Goal: Task Accomplishment & Management: Complete application form

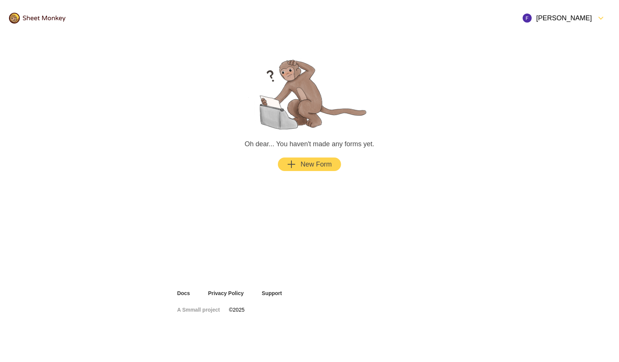
click at [564, 24] on div "[PERSON_NAME]" at bounding box center [564, 18] width 92 height 18
click at [366, 24] on header "[PERSON_NAME]" at bounding box center [309, 18] width 619 height 36
click at [59, 11] on div at bounding box center [37, 18] width 74 height 29
click at [52, 17] on img at bounding box center [37, 18] width 56 height 11
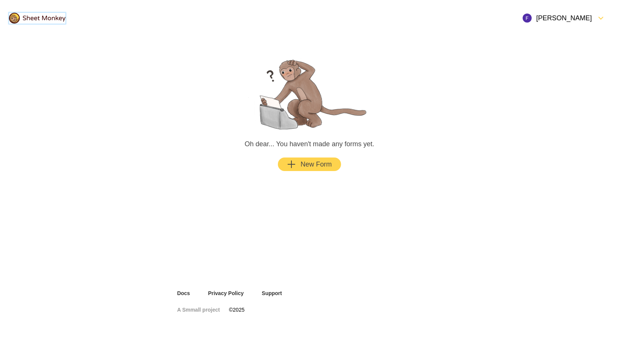
click at [52, 17] on img at bounding box center [37, 18] width 56 height 11
click at [185, 53] on main "Oh dear... You haven't made any forms yet. New Form" at bounding box center [309, 112] width 283 height 153
click at [60, 23] on div at bounding box center [37, 18] width 74 height 29
click at [54, 18] on img at bounding box center [37, 18] width 56 height 11
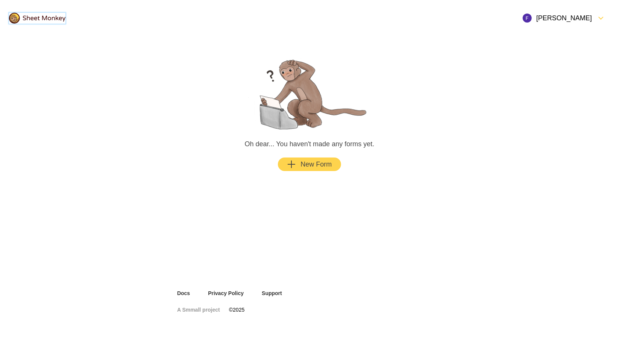
click at [587, 16] on div "[PERSON_NAME]" at bounding box center [556, 18] width 69 height 9
click at [436, 220] on div "Oh dear... You haven't made any forms yet. New Form" at bounding box center [309, 162] width 301 height 253
click at [295, 168] on button "New Form" at bounding box center [309, 164] width 63 height 14
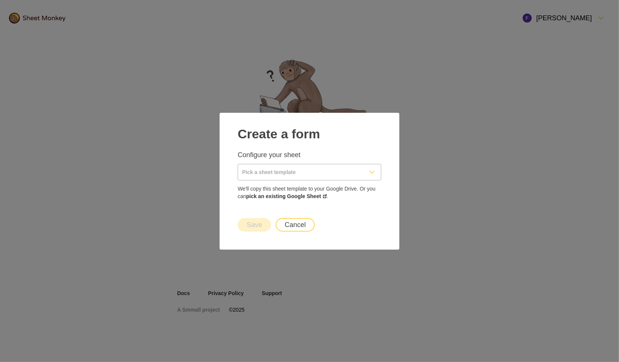
click at [277, 172] on input "Pick a sheet template" at bounding box center [300, 172] width 125 height 16
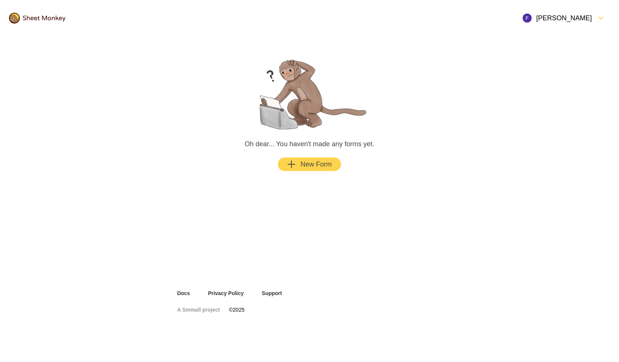
click at [301, 166] on div "New Form" at bounding box center [309, 164] width 45 height 9
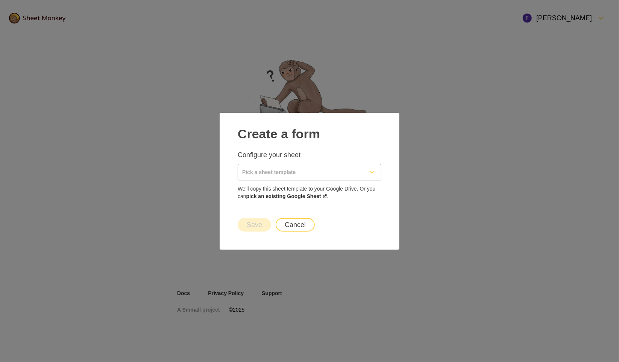
click at [275, 178] on input "Pick a sheet template" at bounding box center [300, 172] width 125 height 16
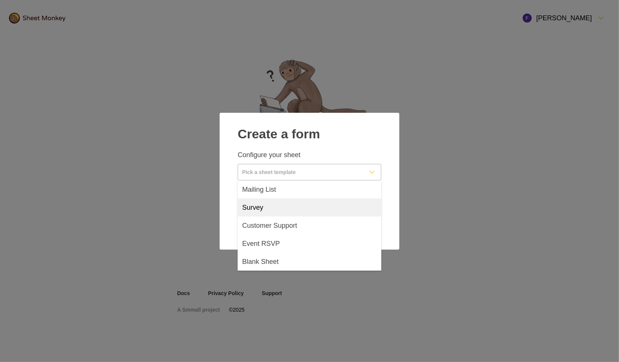
click at [281, 209] on div "Survey" at bounding box center [310, 207] width 144 height 18
type input "Survey"
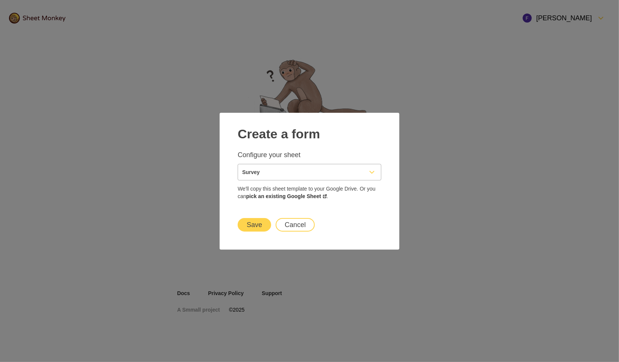
click at [259, 224] on button "Save" at bounding box center [254, 225] width 33 height 14
click at [294, 196] on link "pick an existing Google Sheet" at bounding box center [286, 196] width 80 height 6
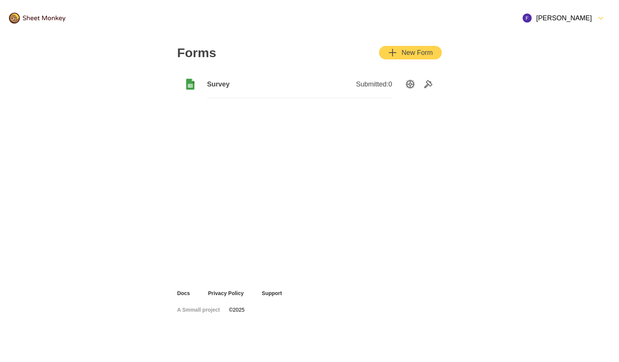
click at [290, 76] on div "Survey" at bounding box center [253, 84] width 92 height 27
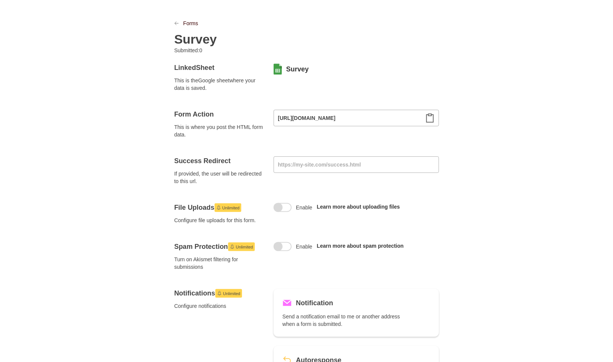
scroll to position [14, 0]
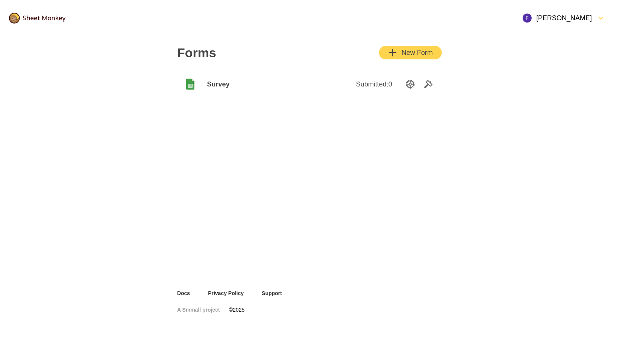
drag, startPoint x: 259, startPoint y: 89, endPoint x: 220, endPoint y: 184, distance: 102.5
click at [220, 184] on div "Forms New Form Survey Submitted: 0" at bounding box center [309, 162] width 301 height 253
click at [412, 87] on icon "SettingsOption" at bounding box center [410, 84] width 9 height 9
click at [398, 55] on div "button" at bounding box center [399, 52] width 5 height 9
click at [238, 90] on div "Survey" at bounding box center [253, 84] width 92 height 27
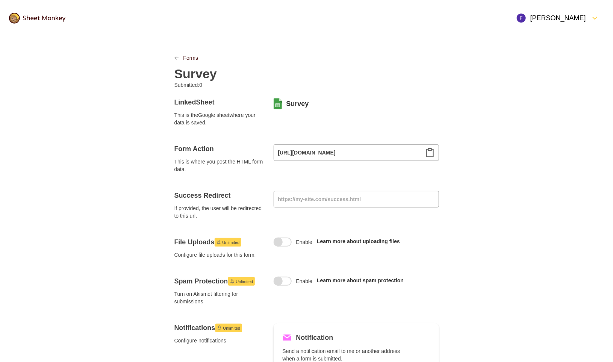
click at [279, 106] on icon at bounding box center [277, 105] width 5 height 4
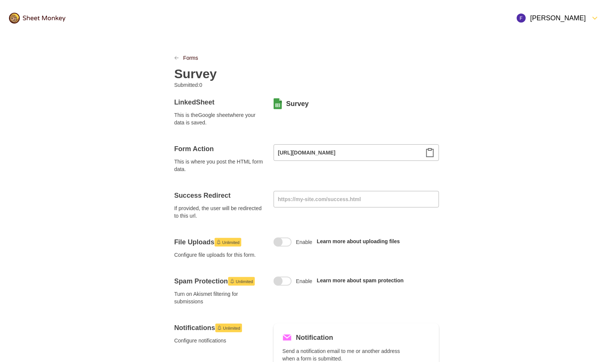
click at [279, 106] on icon at bounding box center [277, 105] width 5 height 4
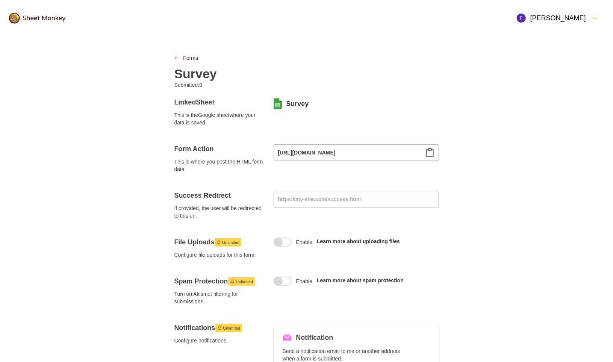
click at [279, 106] on icon at bounding box center [277, 105] width 5 height 4
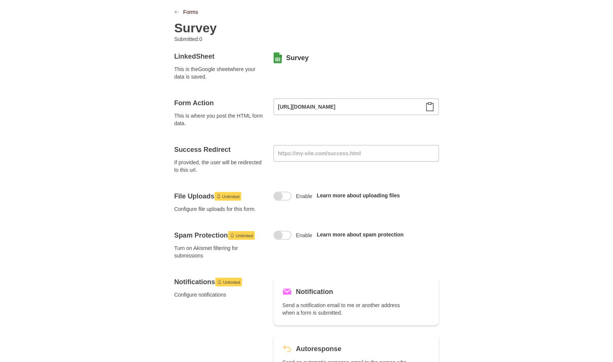
scroll to position [53, 0]
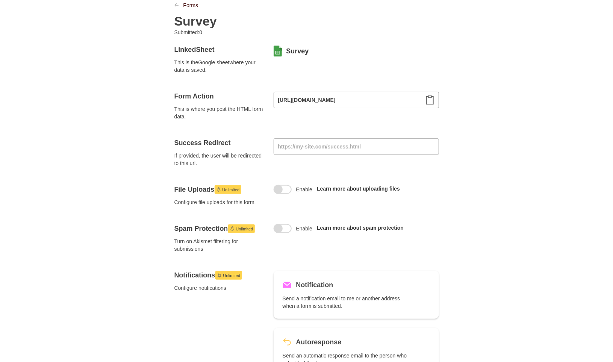
click at [230, 191] on span "Unlimited" at bounding box center [231, 189] width 17 height 9
click at [279, 190] on span at bounding box center [278, 189] width 9 height 9
click at [283, 185] on input "Enable" at bounding box center [283, 185] width 0 height 0
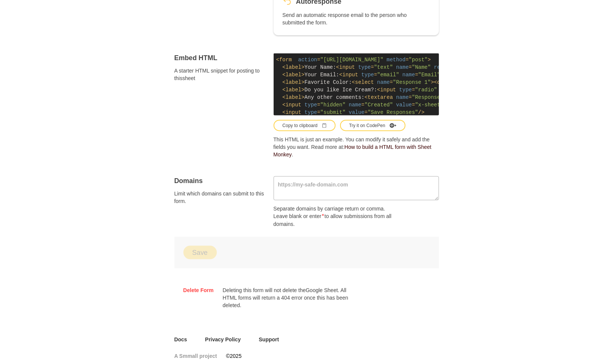
scroll to position [408, 0]
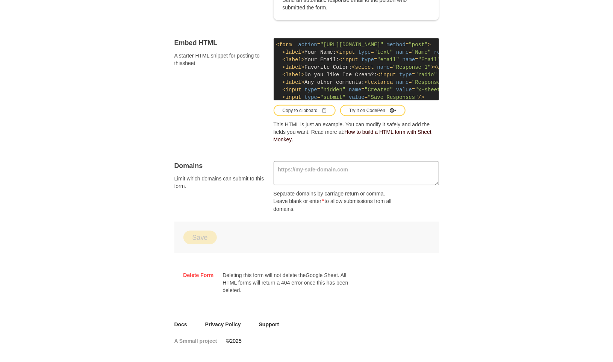
click at [200, 269] on div "Delete Form Deleting this form will not delete the Google Sheet . All HTML form…" at bounding box center [306, 282] width 265 height 41
click at [200, 273] on link "Delete Form" at bounding box center [198, 275] width 30 height 8
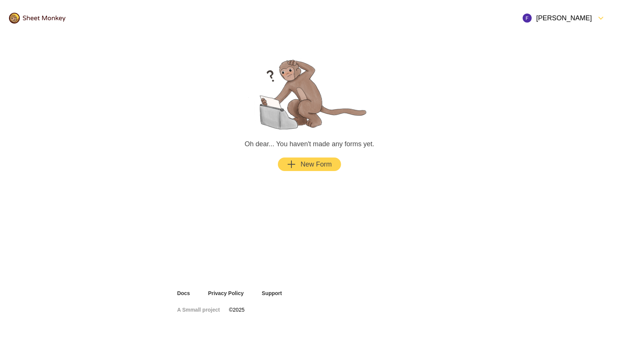
click at [303, 167] on div "New Form" at bounding box center [309, 164] width 45 height 9
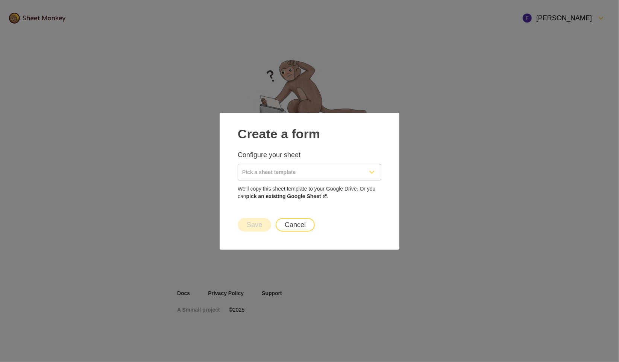
click at [303, 170] on input "Pick a sheet template" at bounding box center [300, 172] width 125 height 16
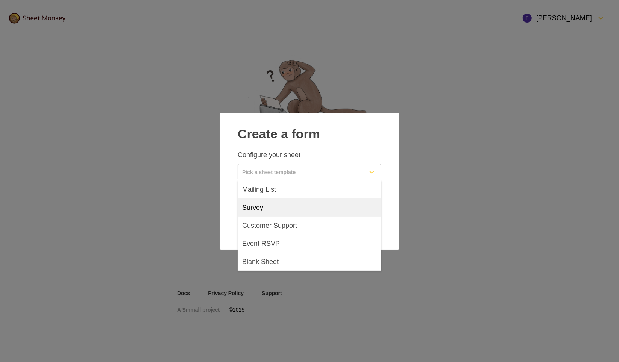
click at [284, 207] on div "Survey" at bounding box center [310, 207] width 144 height 18
type input "Survey"
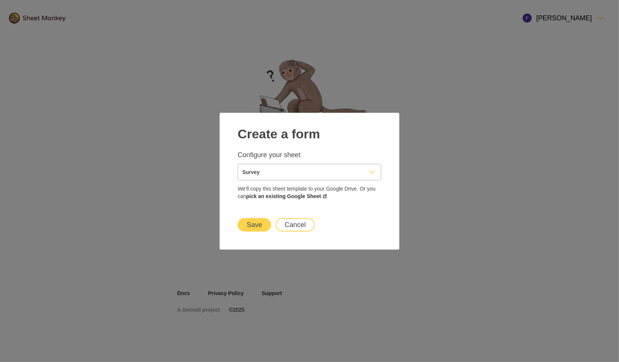
click at [257, 229] on button "Save" at bounding box center [254, 225] width 33 height 14
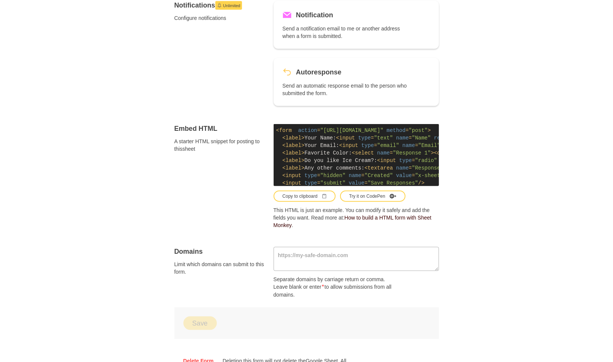
scroll to position [408, 0]
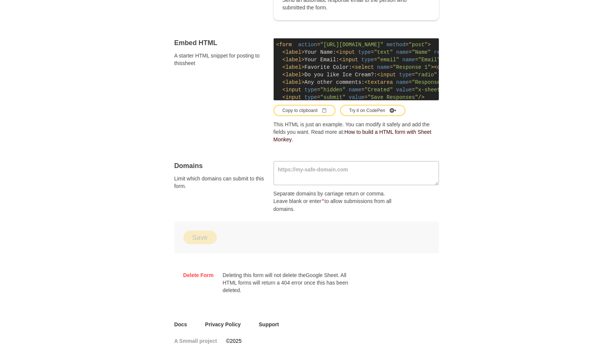
click at [202, 270] on div "Delete Form Deleting this form will not delete the Google Sheet . All HTML form…" at bounding box center [306, 282] width 265 height 41
click at [200, 272] on link "Delete Form" at bounding box center [198, 275] width 30 height 8
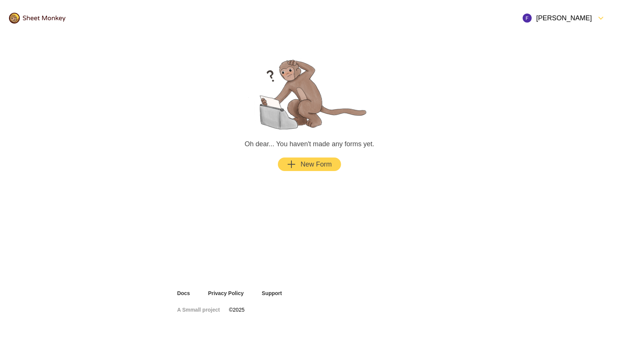
click at [304, 168] on div "New Form" at bounding box center [309, 164] width 45 height 9
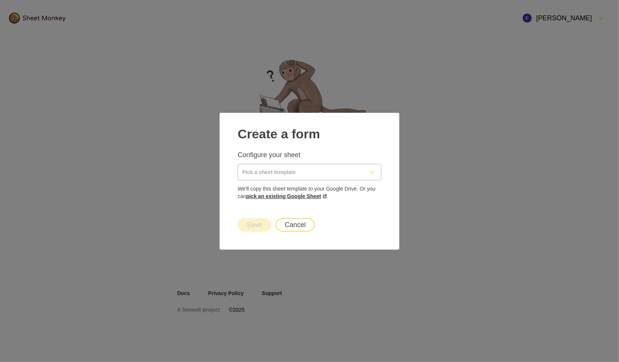
click at [300, 194] on link "pick an existing Google Sheet" at bounding box center [286, 196] width 80 height 6
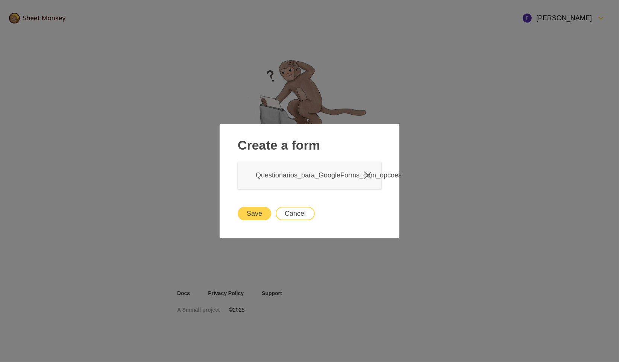
click at [259, 215] on button "Save" at bounding box center [254, 214] width 33 height 14
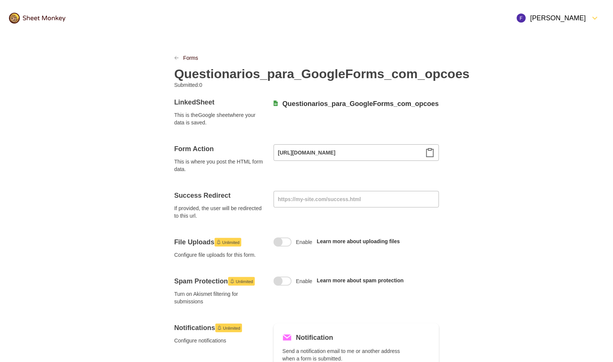
click at [306, 97] on div "Linked Sheet This is the Google sheet where your data is saved. Questionarios_p…" at bounding box center [306, 354] width 265 height 530
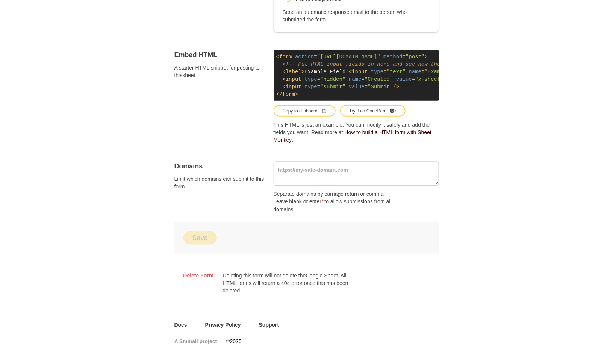
scroll to position [402, 0]
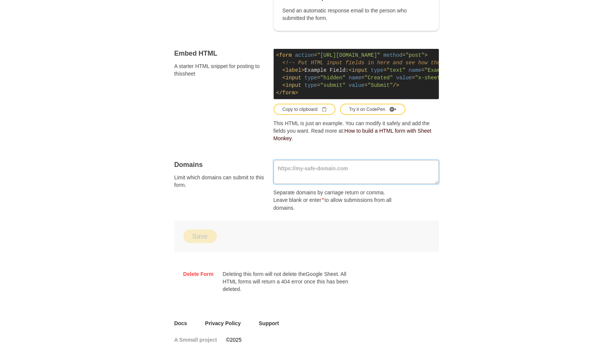
click at [295, 178] on textarea at bounding box center [356, 172] width 165 height 24
click at [248, 179] on span "Limit which domains can submit to this form." at bounding box center [219, 181] width 90 height 15
click at [248, 191] on div "Domains Limit which domains can submit to this form." at bounding box center [219, 185] width 90 height 51
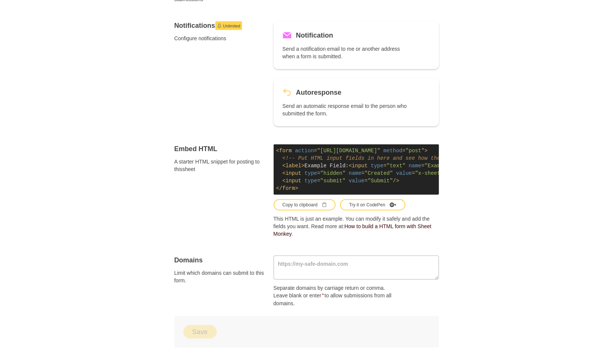
scroll to position [373, 0]
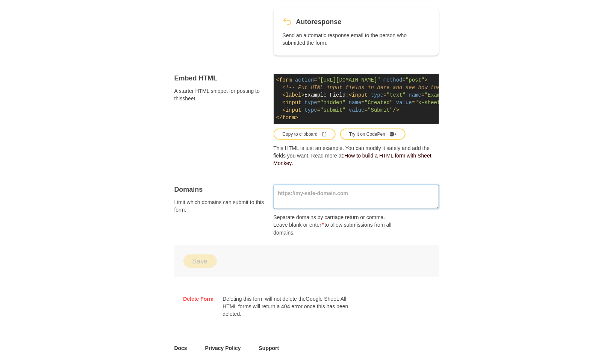
click at [355, 202] on textarea at bounding box center [356, 197] width 165 height 24
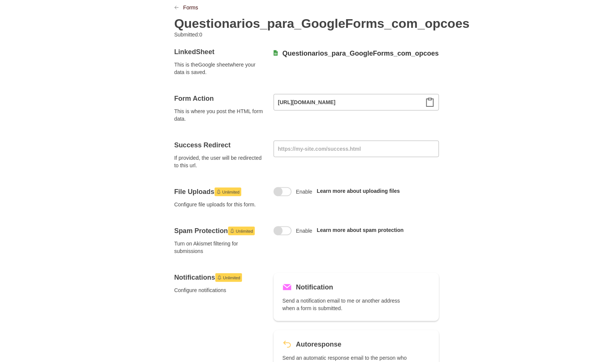
scroll to position [0, 0]
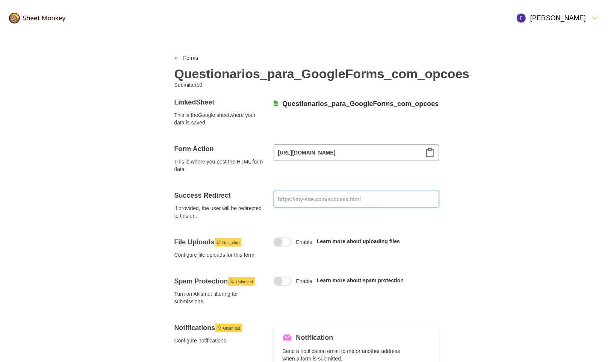
click at [298, 204] on input at bounding box center [356, 199] width 165 height 17
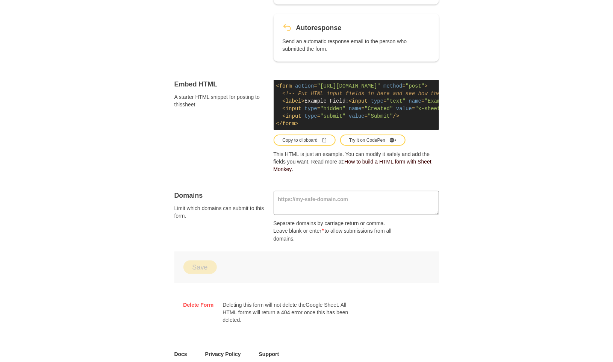
scroll to position [367, 0]
click at [304, 207] on textarea at bounding box center [356, 203] width 165 height 24
click at [339, 205] on textarea at bounding box center [356, 203] width 165 height 24
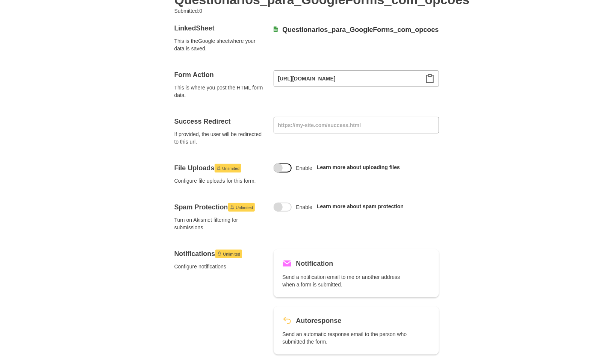
scroll to position [73, 0]
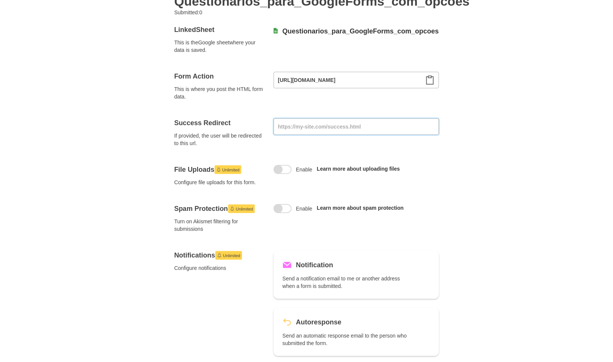
click at [289, 128] on input at bounding box center [356, 126] width 165 height 17
click at [310, 80] on input "[URL][DOMAIN_NAME]" at bounding box center [356, 80] width 165 height 17
click at [425, 79] on div at bounding box center [428, 80] width 11 height 9
click at [369, 118] on input at bounding box center [356, 126] width 165 height 17
paste input "[URL][DOMAIN_NAME]"
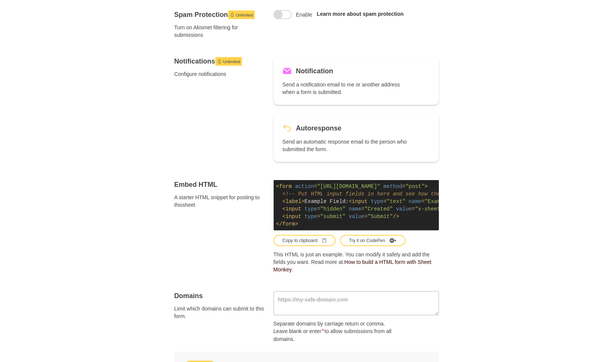
scroll to position [402, 0]
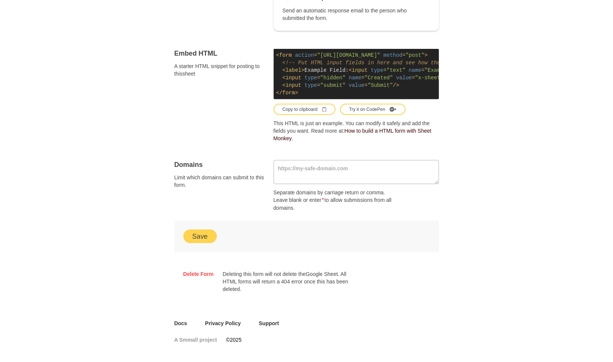
type input "[URL][DOMAIN_NAME]"
click at [194, 244] on div "Save" at bounding box center [306, 237] width 265 height 32
click at [198, 242] on button "Save" at bounding box center [199, 237] width 33 height 14
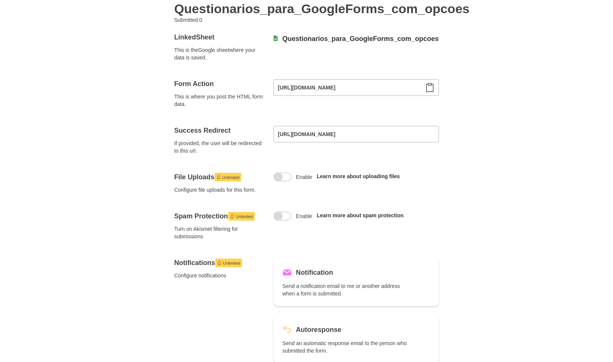
scroll to position [65, 0]
click at [286, 176] on span at bounding box center [283, 176] width 18 height 9
click at [283, 172] on input "Enable" at bounding box center [283, 172] width 0 height 0
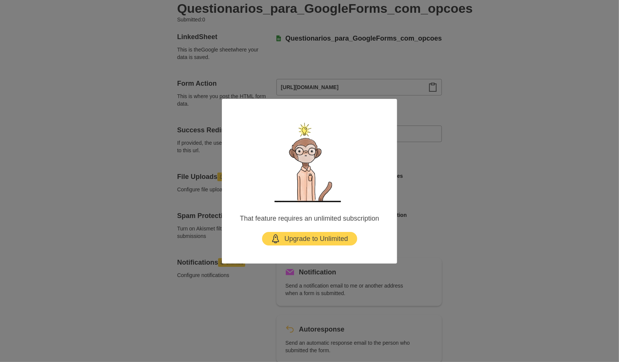
click at [224, 248] on main "That feature requires an unlimited subscription Upgrade to Unlimited" at bounding box center [309, 181] width 175 height 165
type textarea "*"
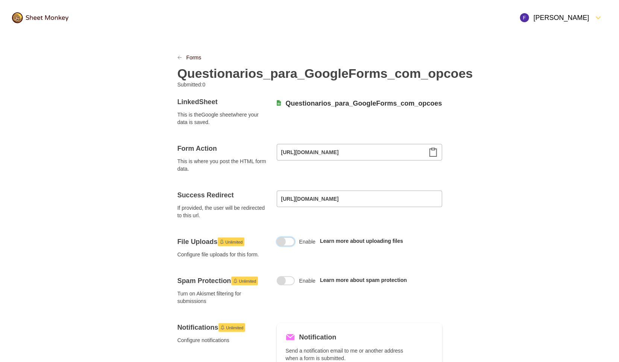
scroll to position [0, 0]
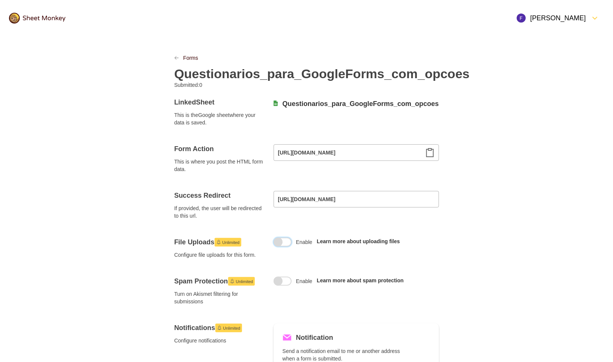
click at [53, 15] on img at bounding box center [37, 18] width 56 height 11
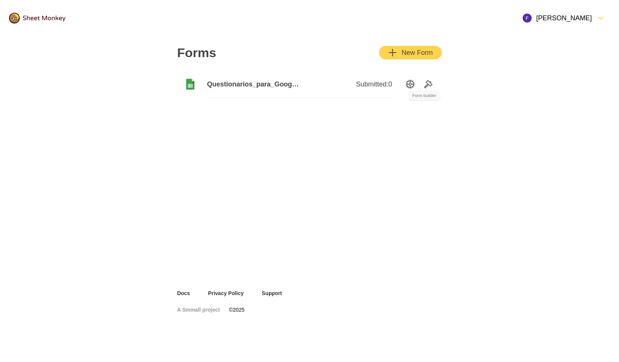
click at [429, 84] on icon "Tools" at bounding box center [428, 84] width 8 height 8
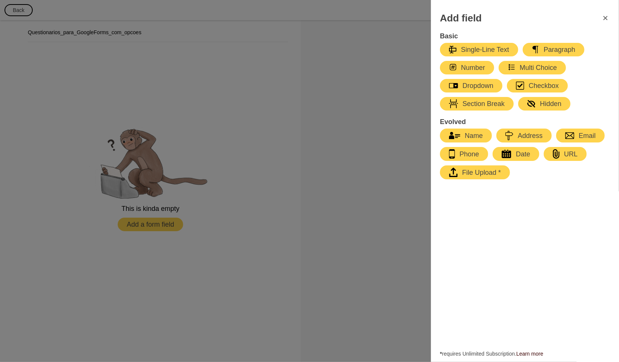
click at [604, 22] on icon "FormClose" at bounding box center [605, 18] width 9 height 9
